Goal: Task Accomplishment & Management: Manage account settings

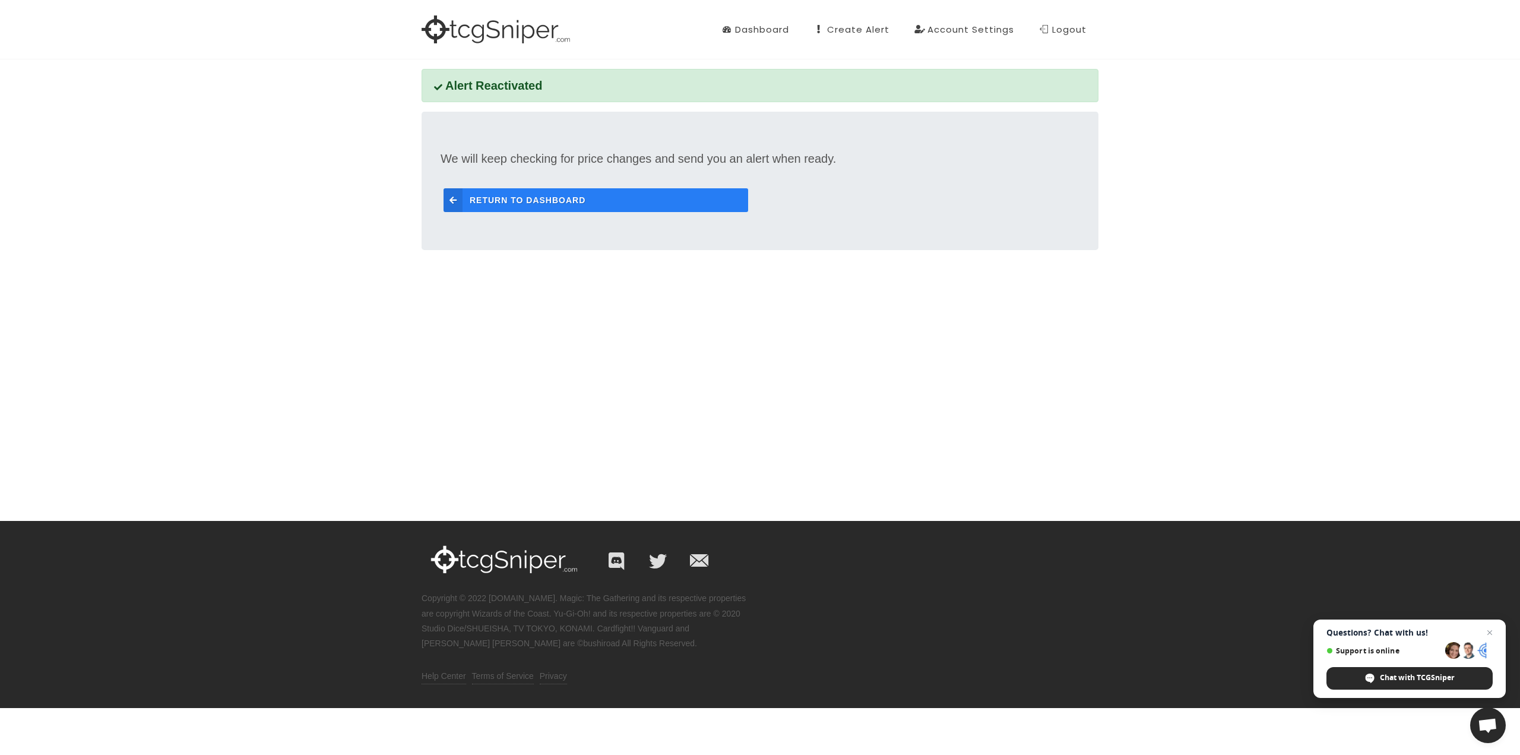
click at [556, 201] on span "Return to Dashboard" at bounding box center [528, 200] width 116 height 24
